Goal: Transaction & Acquisition: Purchase product/service

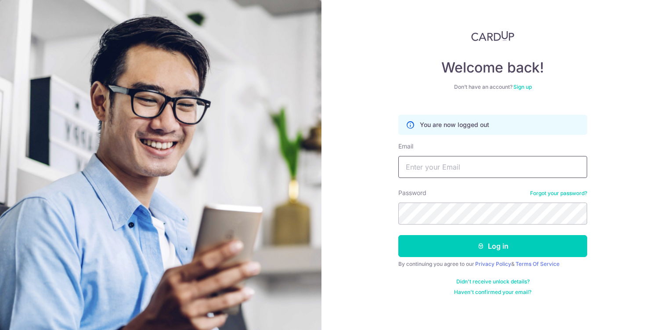
click at [454, 161] on input "Email" at bounding box center [492, 167] width 189 height 22
click at [478, 162] on input "eugene.nrp" at bounding box center [492, 167] width 189 height 22
type input "eugene.nrp@gmail.com"
click at [398, 235] on button "Log in" at bounding box center [492, 246] width 189 height 22
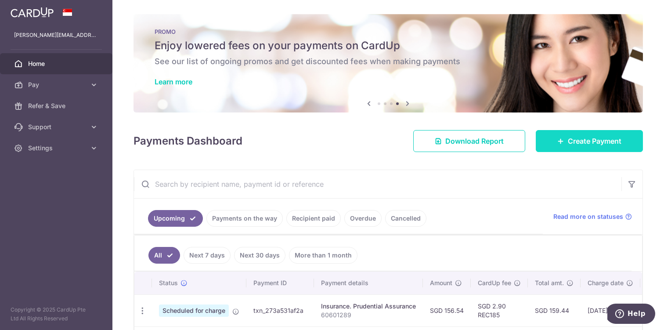
click at [580, 150] on link "Create Payment" at bounding box center [588, 141] width 107 height 22
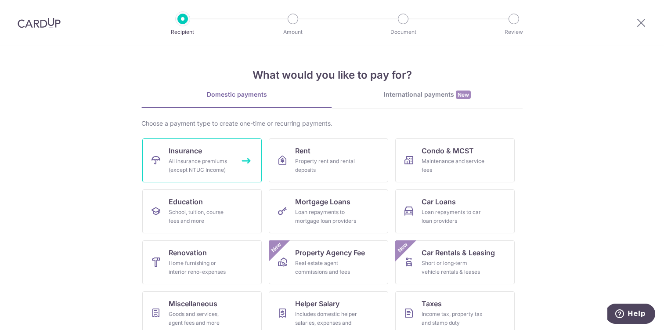
click at [198, 150] on span "Insurance" at bounding box center [185, 150] width 33 height 11
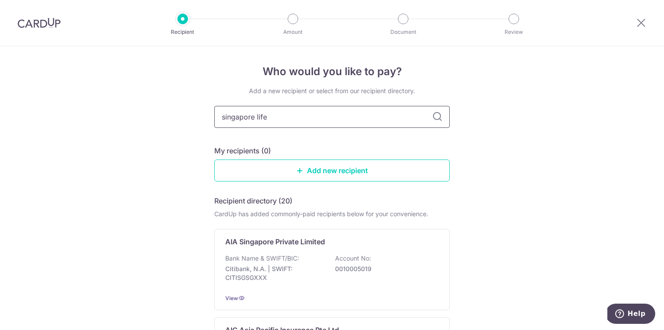
type input "singapore life"
click at [305, 276] on p "DBS Bank | SWIFT: DBSSSGSGXXX" at bounding box center [274, 273] width 98 height 18
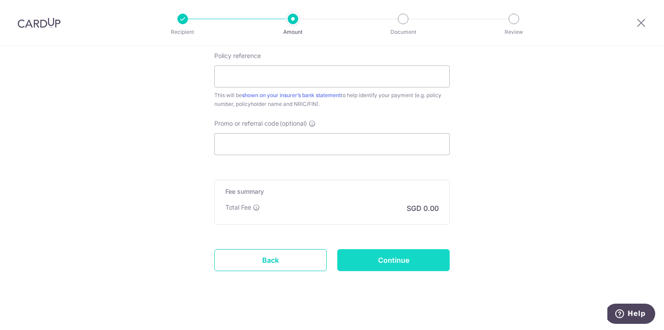
scroll to position [510, 0]
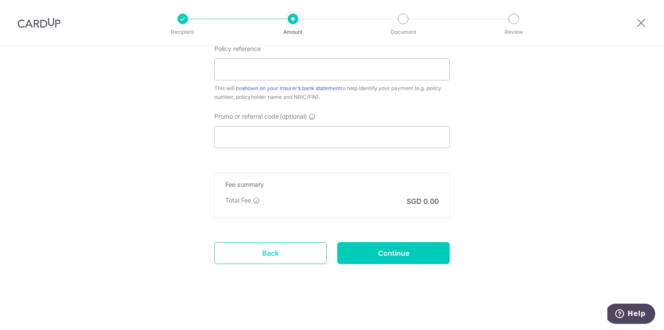
click at [299, 259] on link "Back" at bounding box center [270, 253] width 112 height 22
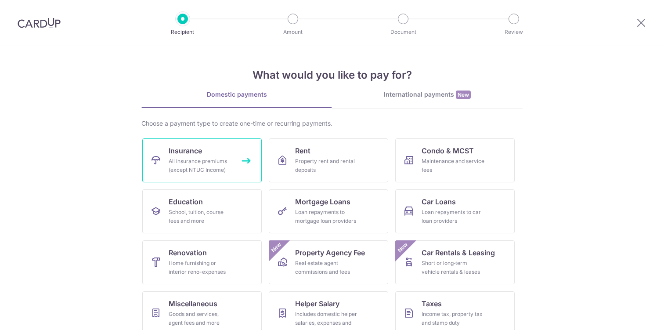
click at [209, 174] on div "All insurance premiums (except NTUC Income)" at bounding box center [200, 166] width 63 height 18
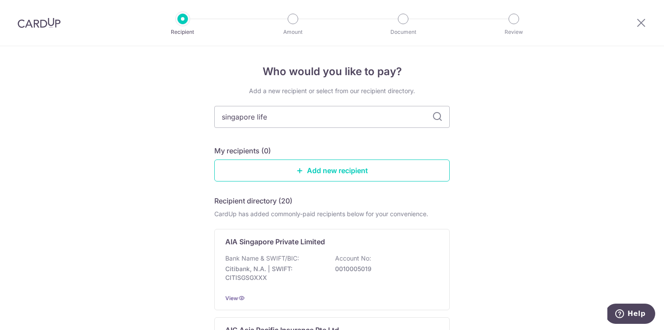
type input "singapore life"
click at [307, 280] on p "DBS Bank | SWIFT: [SWIFT_CODE]" at bounding box center [274, 273] width 98 height 18
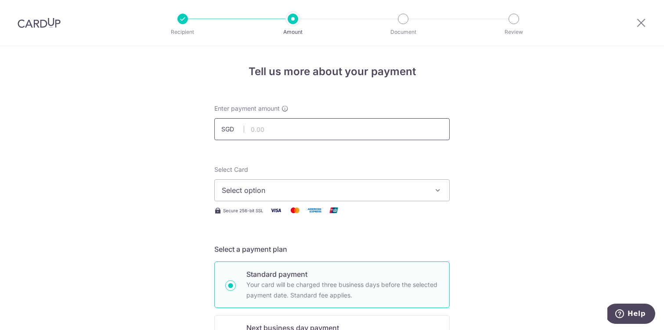
click at [331, 134] on input "text" at bounding box center [331, 129] width 235 height 22
type input "16,000.00"
click at [287, 190] on span "Select option" at bounding box center [324, 190] width 205 height 11
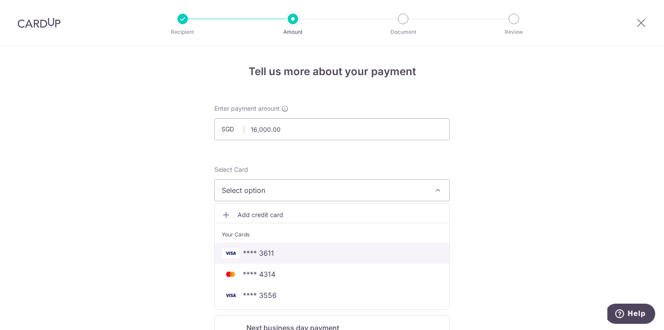
click at [275, 248] on span "**** 3611" at bounding box center [332, 253] width 220 height 11
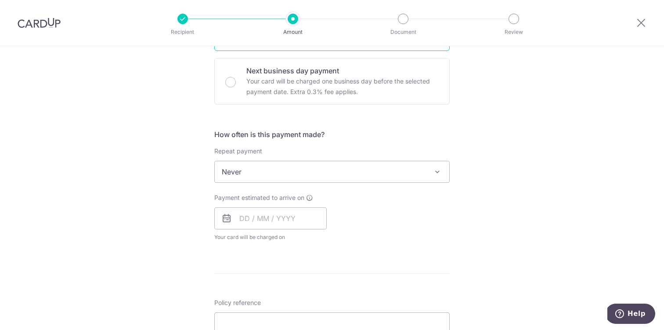
scroll to position [276, 0]
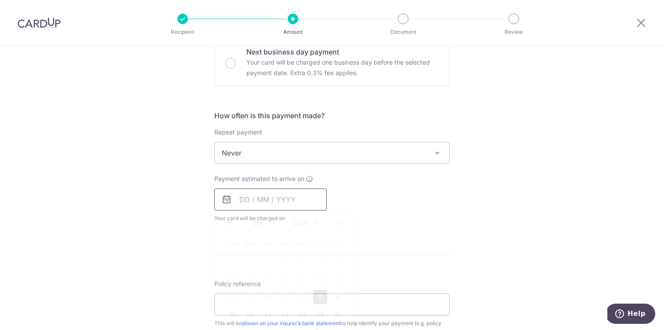
click at [273, 204] on input "text" at bounding box center [270, 199] width 112 height 22
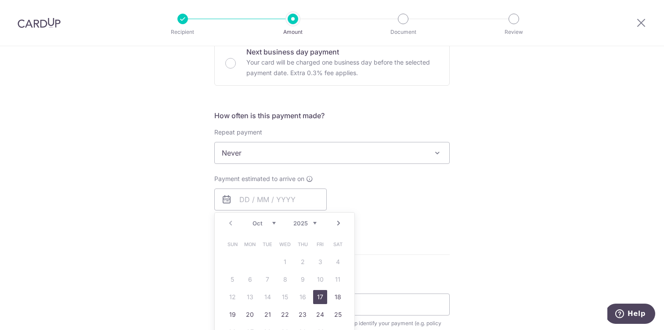
click at [313, 295] on link "17" at bounding box center [320, 297] width 14 height 14
type input "17/10/2025"
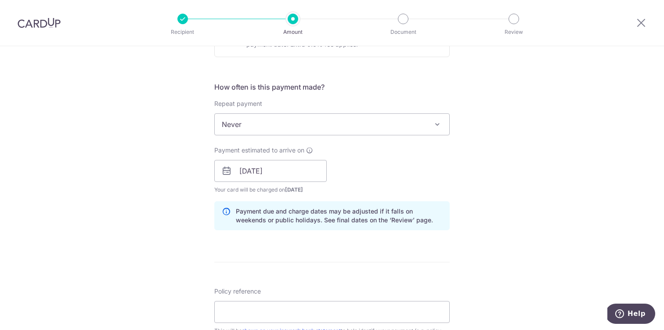
scroll to position [430, 0]
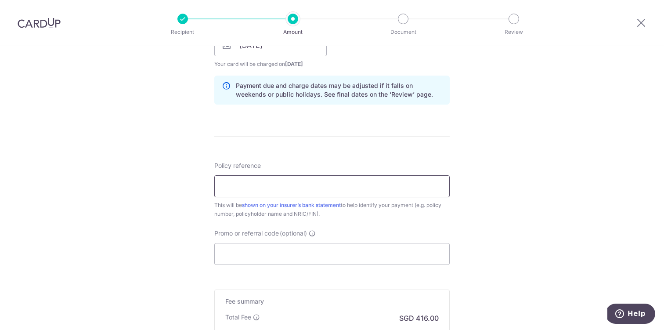
click at [339, 187] on input "Policy reference" at bounding box center [331, 186] width 235 height 22
type input "P4076026"
click at [355, 250] on input "Promo or referral code (optional)" at bounding box center [331, 254] width 235 height 22
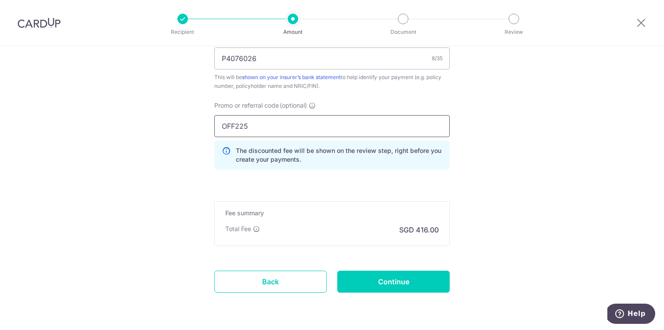
scroll to position [559, 0]
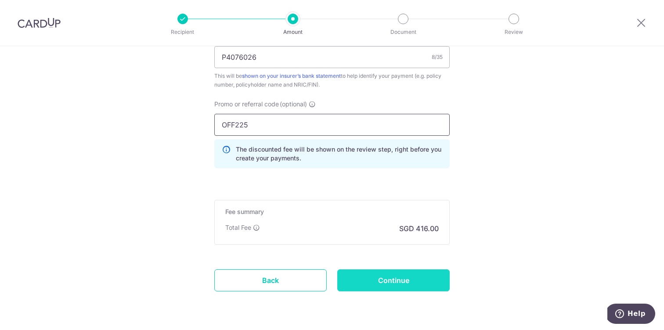
type input "OFF225"
click at [378, 274] on input "Continue" at bounding box center [393, 280] width 112 height 22
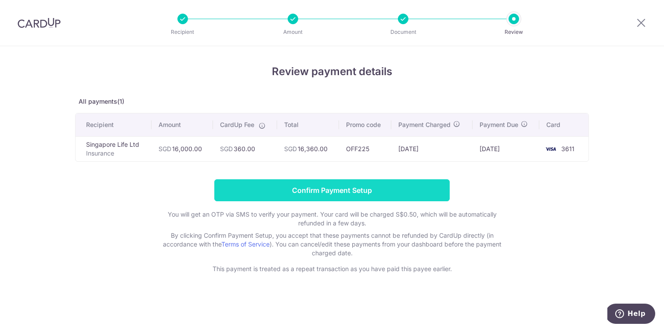
click at [371, 188] on input "Confirm Payment Setup" at bounding box center [331, 190] width 235 height 22
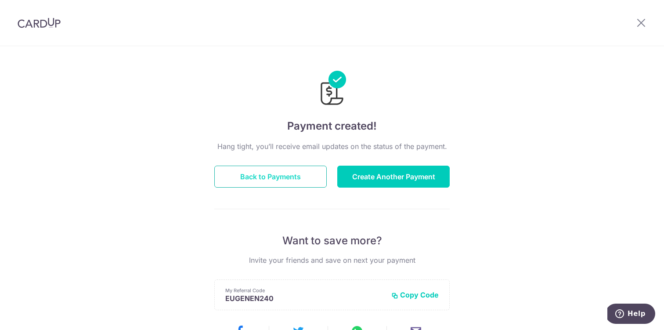
click at [303, 182] on button "Back to Payments" at bounding box center [270, 176] width 112 height 22
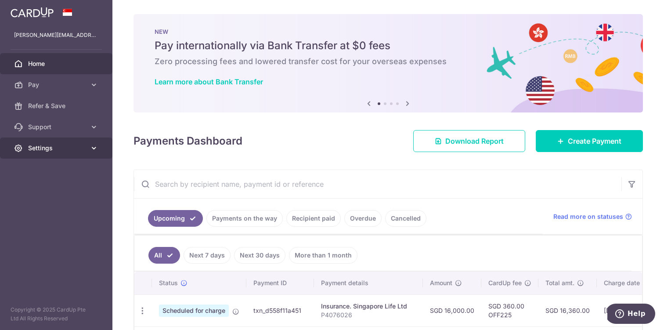
click at [73, 150] on span "Settings" at bounding box center [57, 148] width 58 height 9
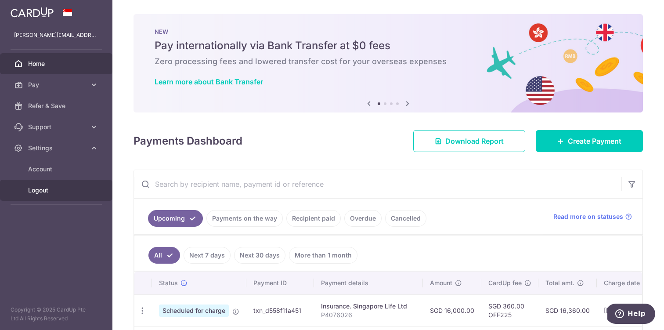
click at [65, 186] on span "Logout" at bounding box center [57, 190] width 58 height 9
